Goal: Check status

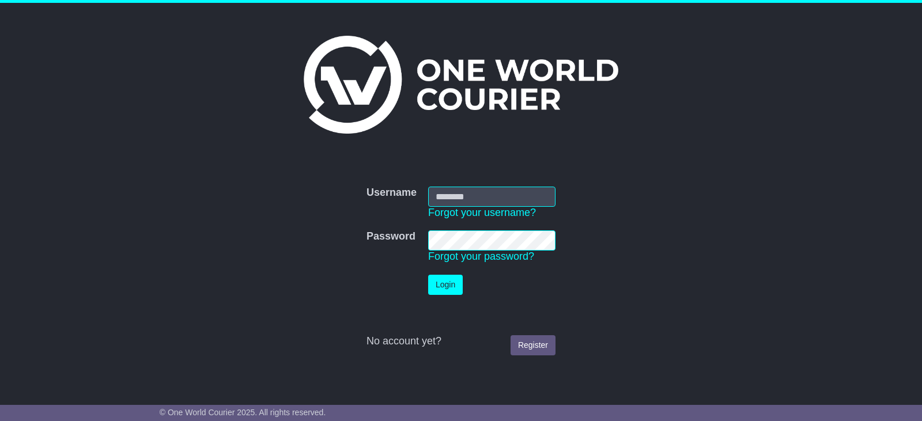
click at [462, 202] on input "Username" at bounding box center [491, 197] width 127 height 20
type input "**********"
click at [428, 275] on button "Login" at bounding box center [445, 285] width 35 height 20
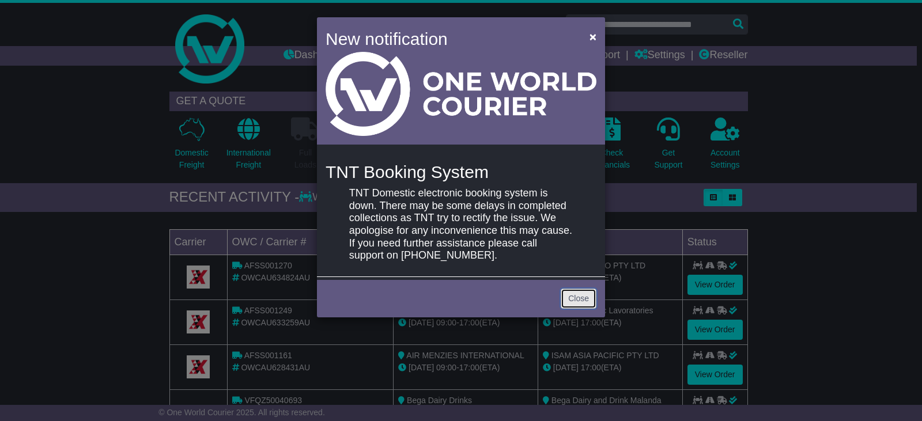
click at [594, 303] on link "Close" at bounding box center [579, 299] width 36 height 20
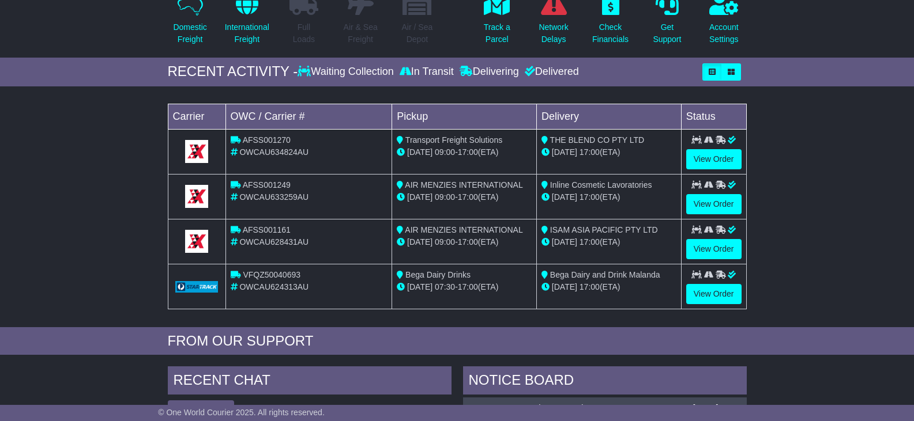
scroll to position [115, 0]
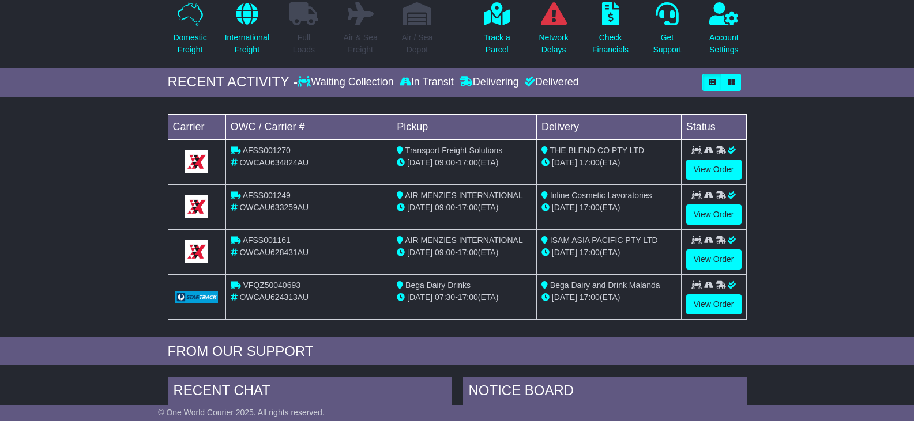
drag, startPoint x: 196, startPoint y: 140, endPoint x: 104, endPoint y: 126, distance: 92.7
click at [124, 127] on div "Loading... No bookings found Carrier OWC / Carrier # Pickup Delivery Status AFS…" at bounding box center [457, 220] width 914 height 235
click at [47, 138] on div "Loading... No bookings found Carrier OWC / Carrier # Pickup Delivery Status AFS…" at bounding box center [457, 220] width 914 height 235
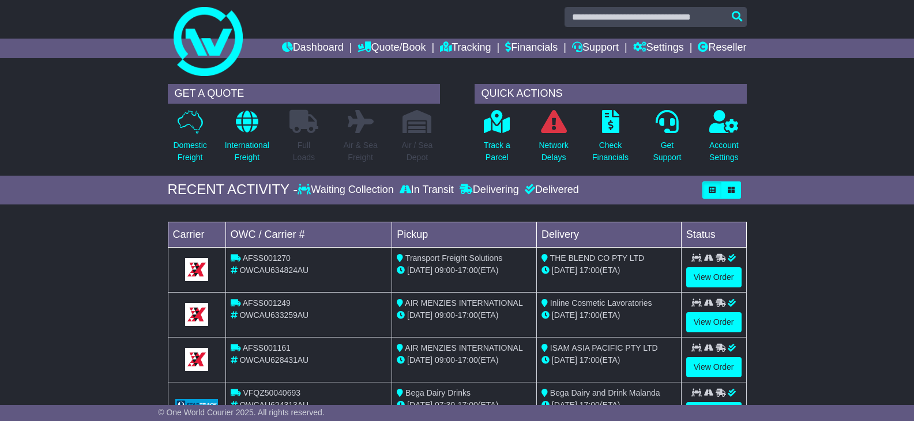
scroll to position [0, 0]
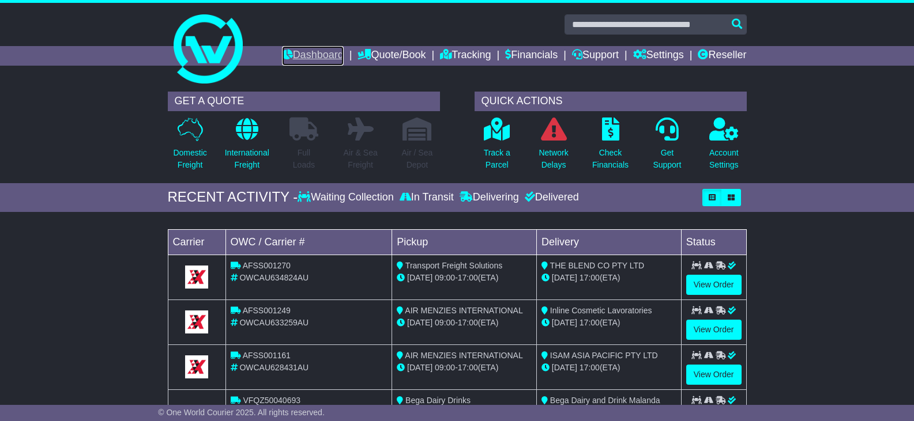
click at [282, 47] on link "Dashboard" at bounding box center [313, 56] width 62 height 20
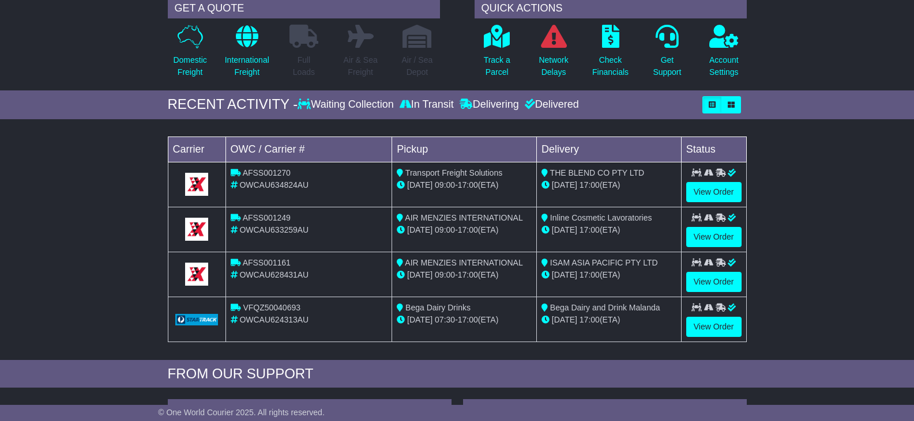
scroll to position [115, 0]
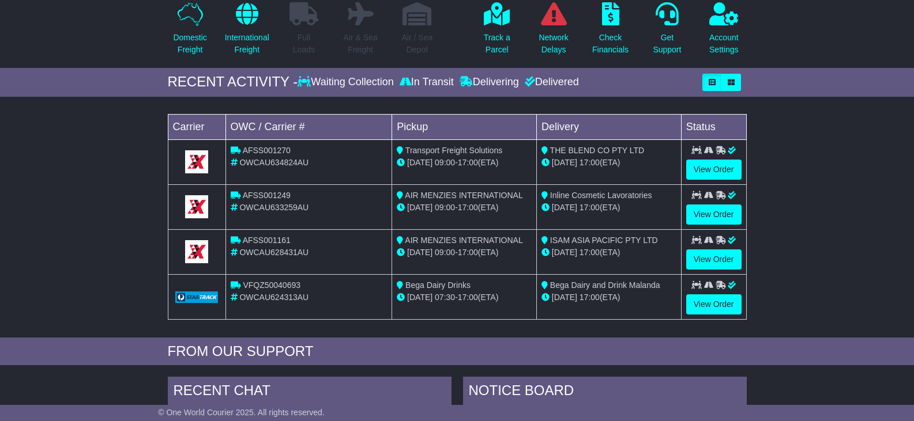
drag, startPoint x: 653, startPoint y: 164, endPoint x: 638, endPoint y: 147, distance: 22.5
click at [638, 147] on td "THE BLEND CO PTY LTD 20 Aug 17:00 (ETA)" at bounding box center [608, 162] width 145 height 45
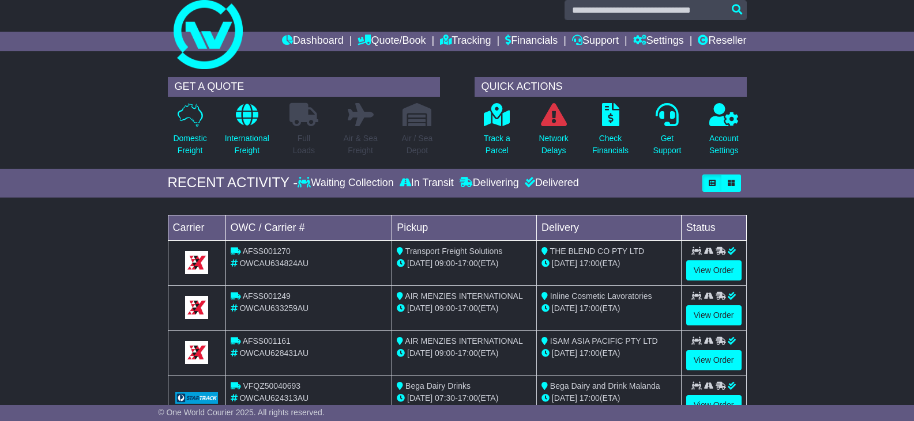
scroll to position [0, 0]
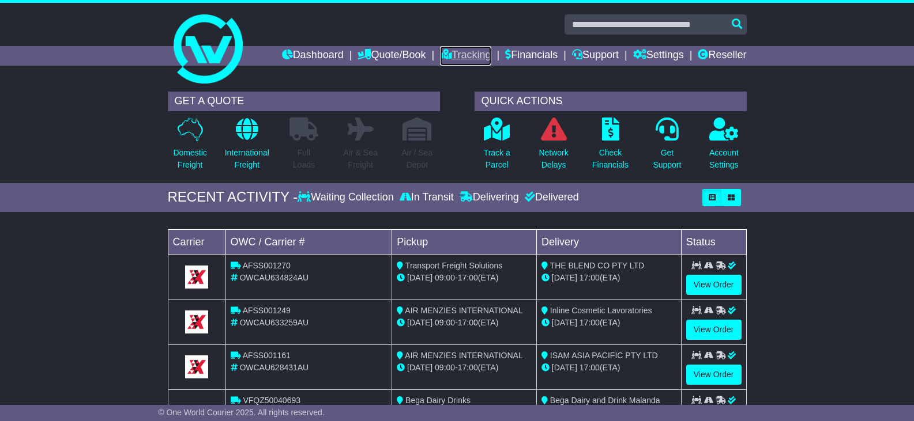
click at [443, 54] on link "Tracking" at bounding box center [465, 56] width 51 height 20
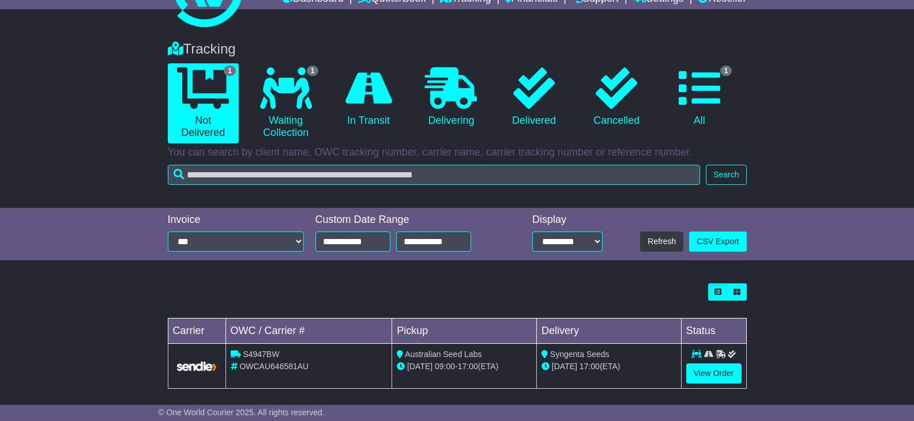
scroll to position [65, 0]
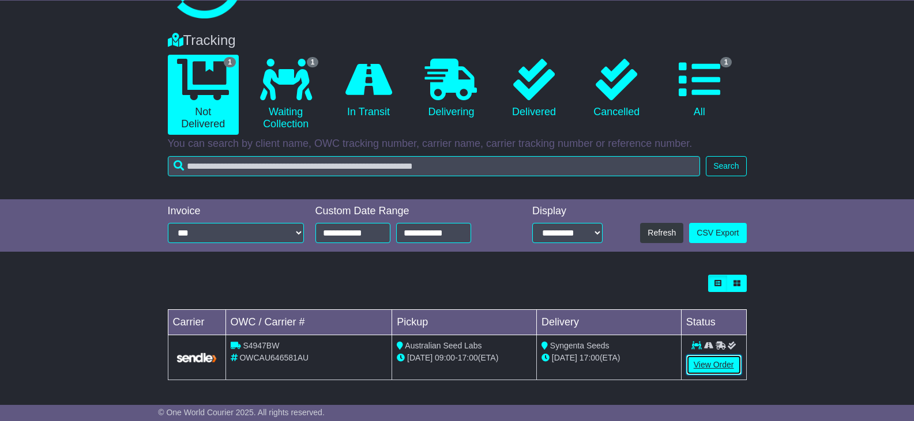
click at [714, 365] on link "View Order" at bounding box center [713, 365] width 55 height 20
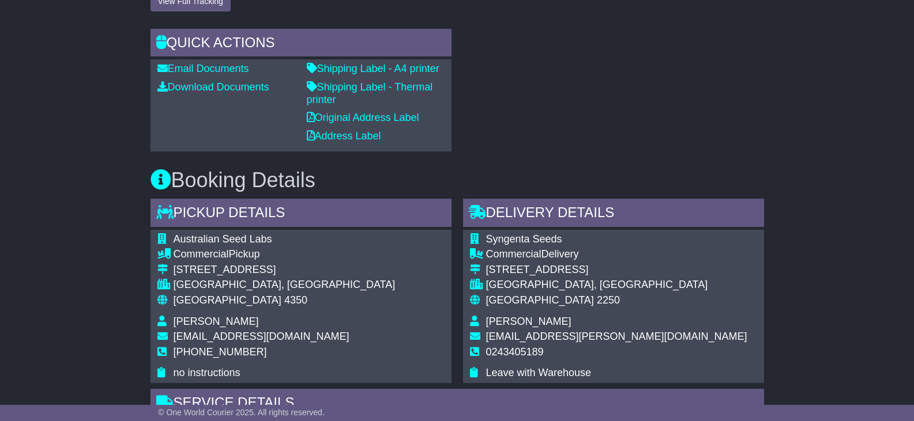
scroll to position [519, 0]
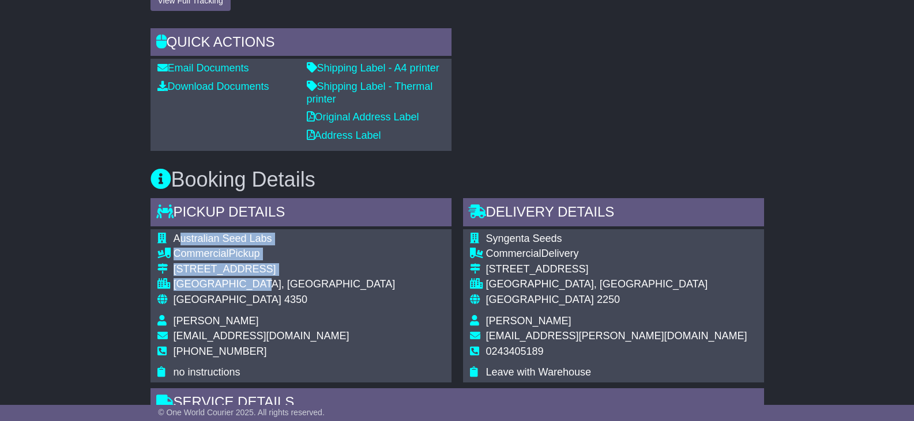
drag, startPoint x: 199, startPoint y: 238, endPoint x: 306, endPoint y: 287, distance: 117.1
click at [306, 287] on tbody "Australian Seed Labs Commercial Pickup [STREET_ADDRESS] [GEOGRAPHIC_DATA], [GEO…" at bounding box center [276, 306] width 238 height 146
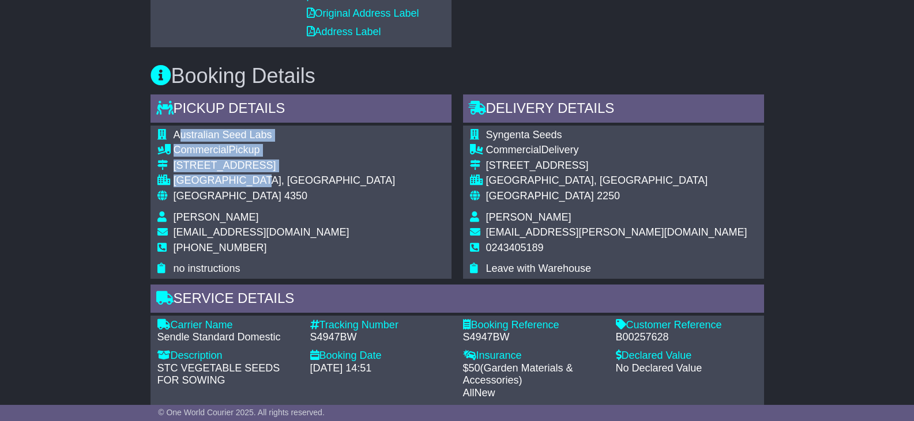
scroll to position [634, 0]
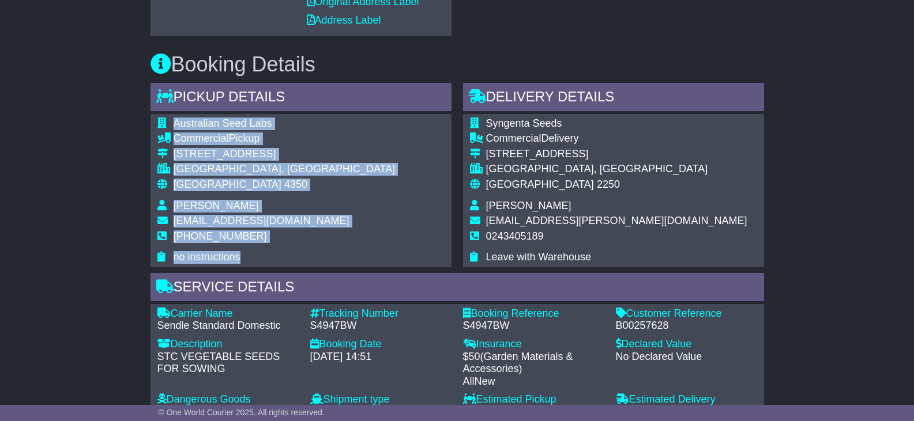
drag, startPoint x: 280, startPoint y: 251, endPoint x: 368, endPoint y: 258, distance: 87.9
click at [368, 258] on div "Australian Seed Labs Commercial Pickup 71 Croft Crescent HARRISTOWN, QLD Austra…" at bounding box center [300, 190] width 301 height 153
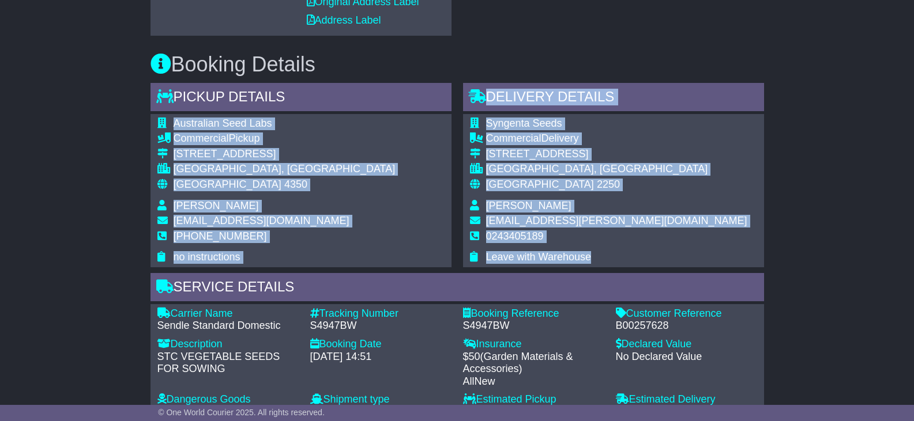
drag, startPoint x: 612, startPoint y: 260, endPoint x: 409, endPoint y: 152, distance: 229.3
click at [419, 131] on div "Pickup Details - Tail Lift Australian Seed Labs Commercial Pickup 71 Croft Cres…" at bounding box center [457, 255] width 625 height 345
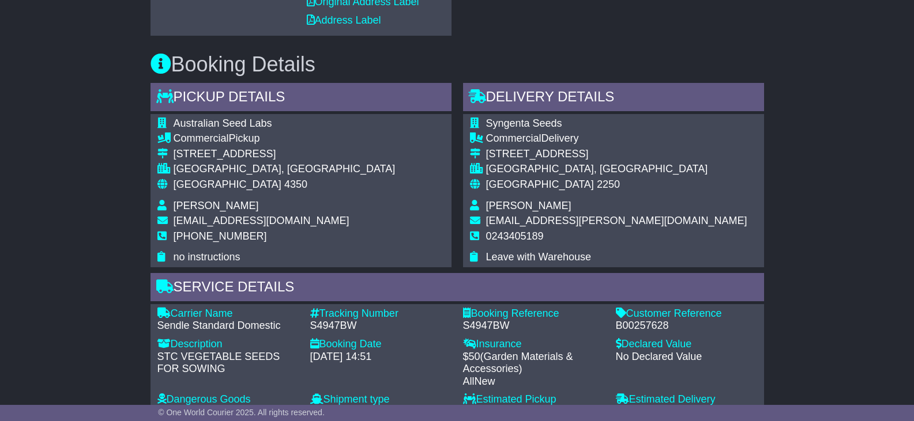
click at [406, 166] on div "Australian Seed Labs Commercial Pickup 71 Croft Crescent HARRISTOWN, QLD Austra…" at bounding box center [300, 190] width 301 height 153
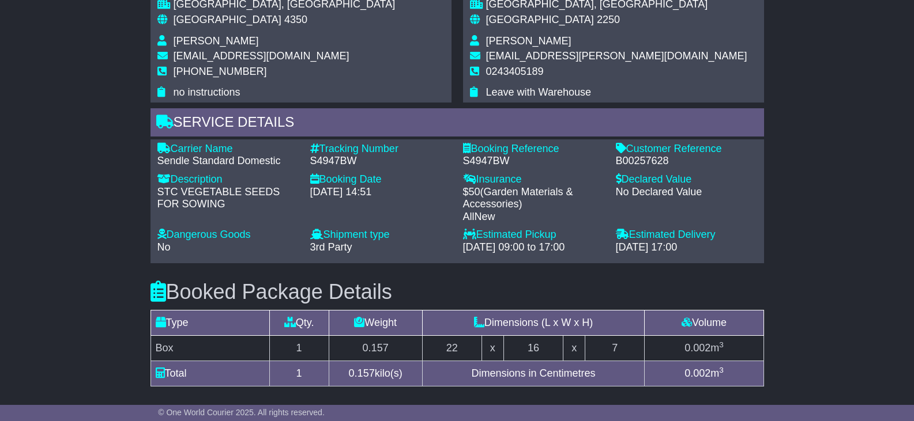
scroll to position [807, 0]
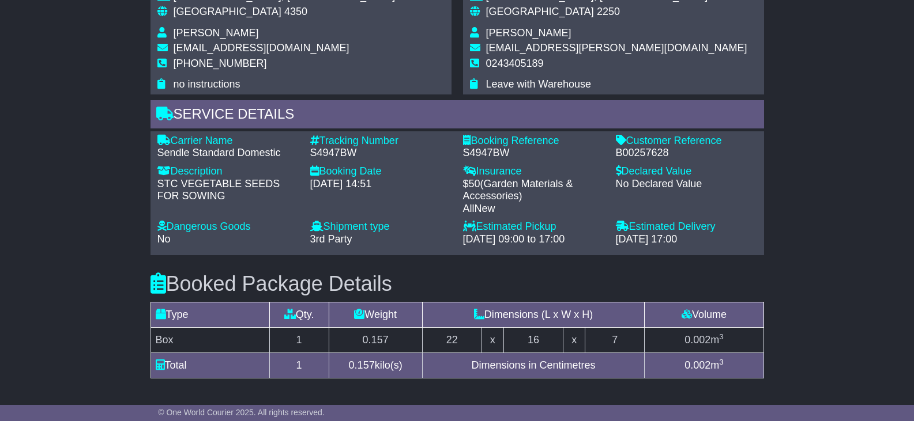
drag, startPoint x: 709, startPoint y: 233, endPoint x: 728, endPoint y: 218, distance: 24.1
click at [728, 218] on div "Carrier Name - Sendle Standard Domestic Description - STC VEGETABLE SEEDS FOR S…" at bounding box center [457, 193] width 611 height 117
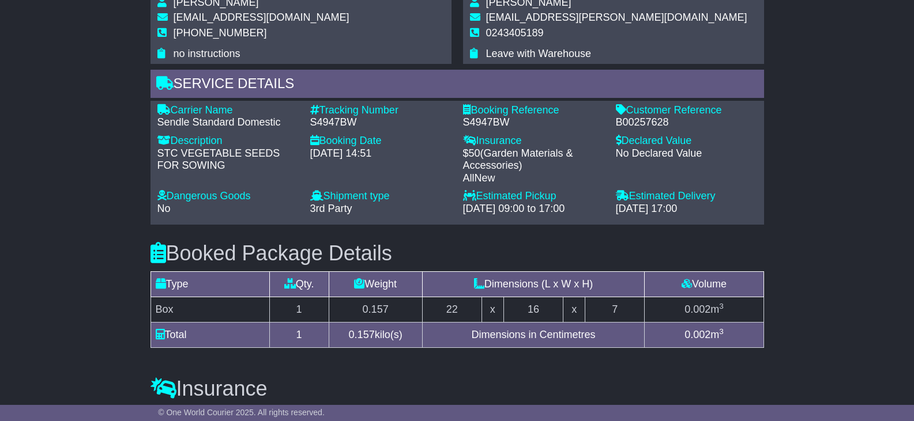
scroll to position [865, 0]
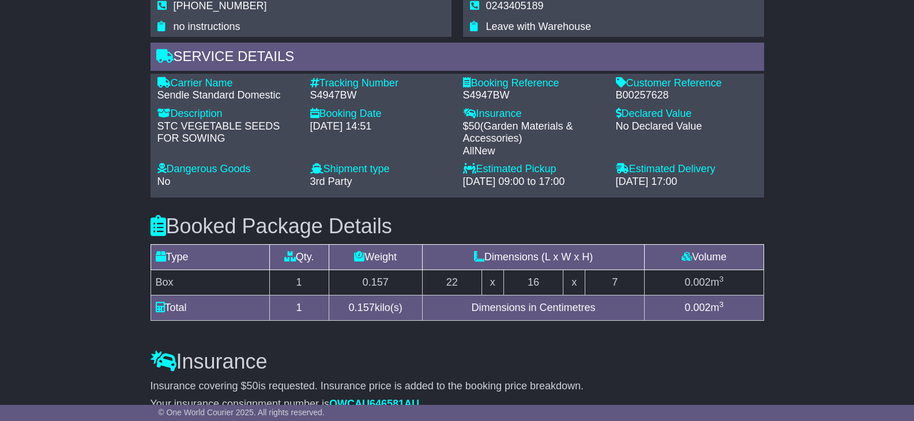
click at [636, 205] on div "Booked Package Details (nonstackable) Type Qty. Weight Dimensions (L x W x H) V…" at bounding box center [457, 266] width 625 height 136
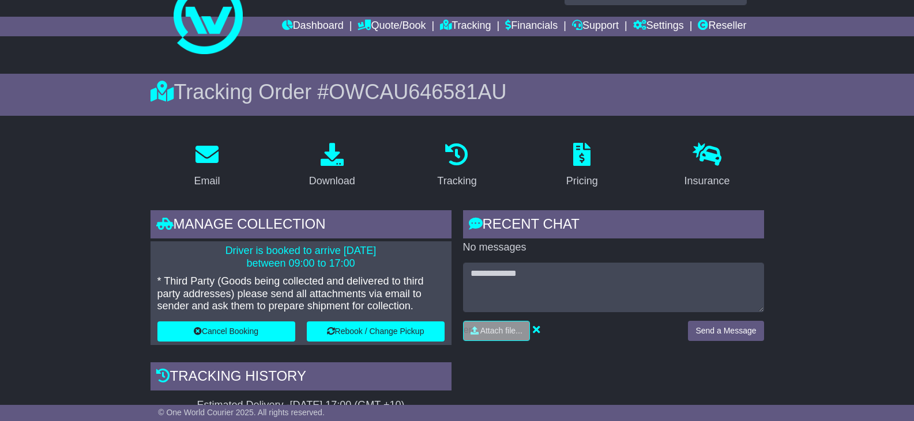
scroll to position [58, 0]
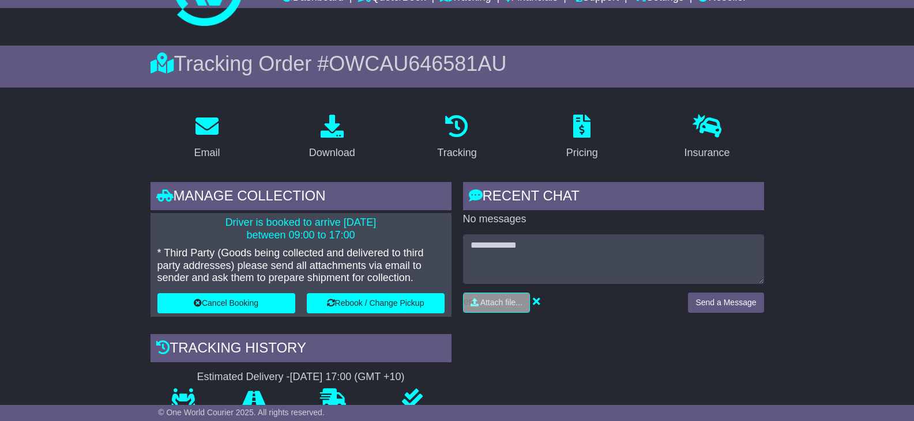
drag, startPoint x: 237, startPoint y: 223, endPoint x: 379, endPoint y: 235, distance: 142.9
click at [379, 235] on p "Driver is booked to arrive 16 Sep 2025 between 09:00 to 17:00" at bounding box center [300, 229] width 287 height 25
drag, startPoint x: 805, startPoint y: 391, endPoint x: 871, endPoint y: 420, distance: 71.5
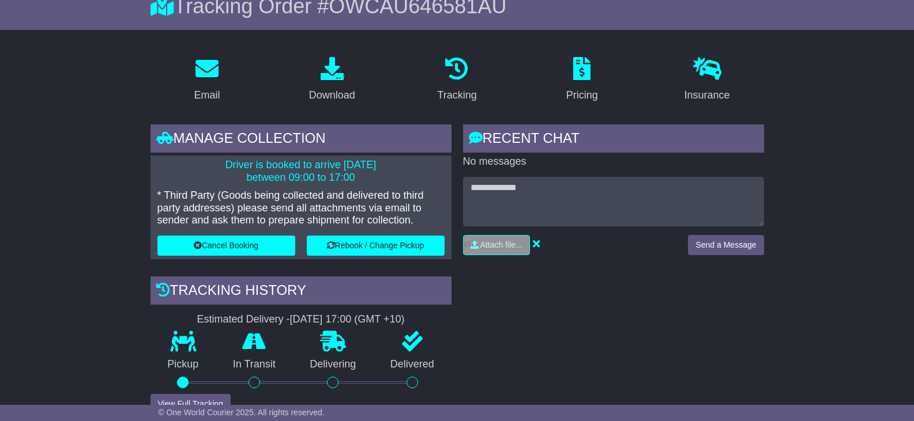
drag, startPoint x: 786, startPoint y: 292, endPoint x: 781, endPoint y: 295, distance: 6.4
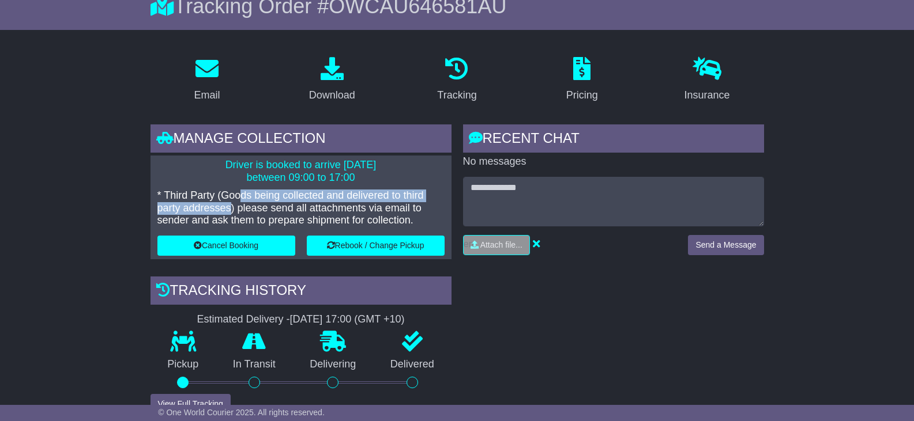
drag, startPoint x: 251, startPoint y: 197, endPoint x: 231, endPoint y: 206, distance: 22.0
click at [231, 206] on p "* Third Party (Goods being collected and delivered to third party addresses) pl…" at bounding box center [300, 208] width 287 height 37
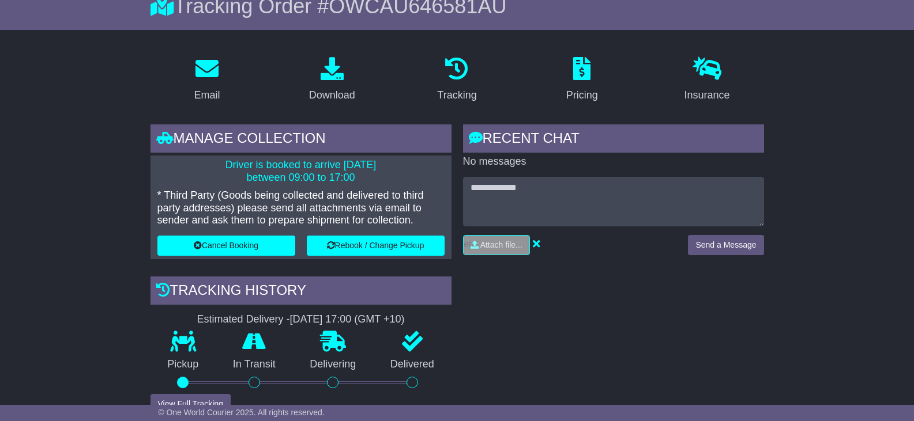
click at [403, 218] on p "* Third Party (Goods being collected and delivered to third party addresses) pl…" at bounding box center [300, 208] width 287 height 37
